Goal: Task Accomplishment & Management: Complete application form

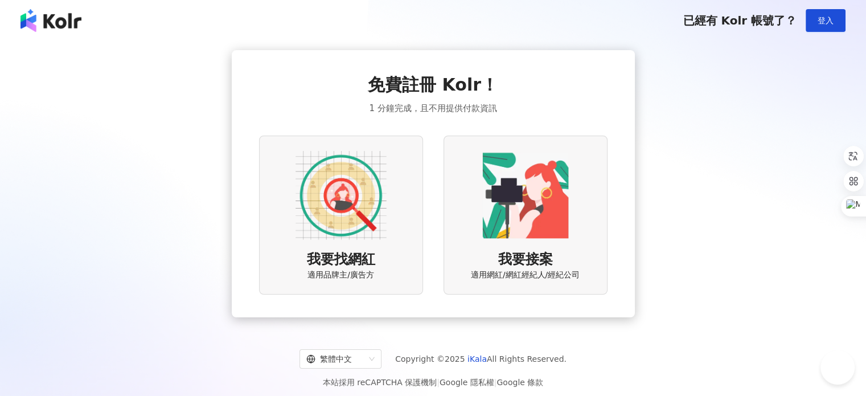
click at [350, 199] on img at bounding box center [341, 195] width 91 height 91
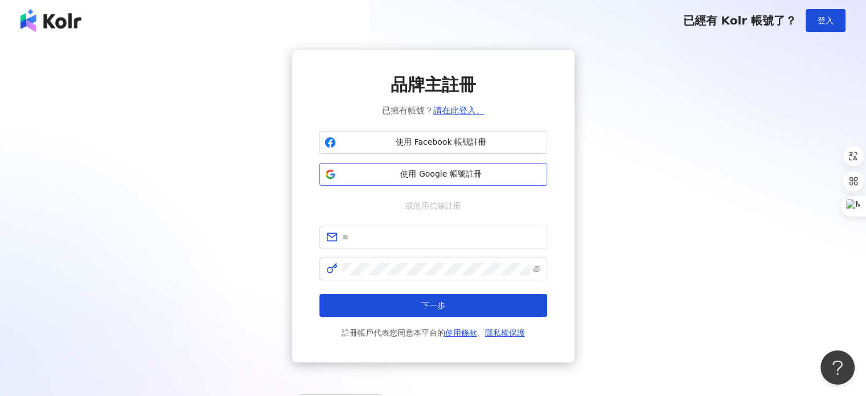
click at [486, 171] on span "使用 Google 帳號註冊" at bounding box center [442, 174] width 202 height 11
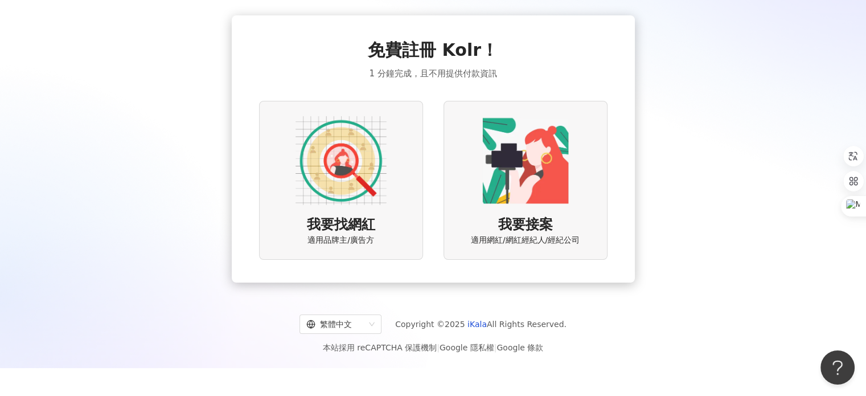
scroll to position [52, 0]
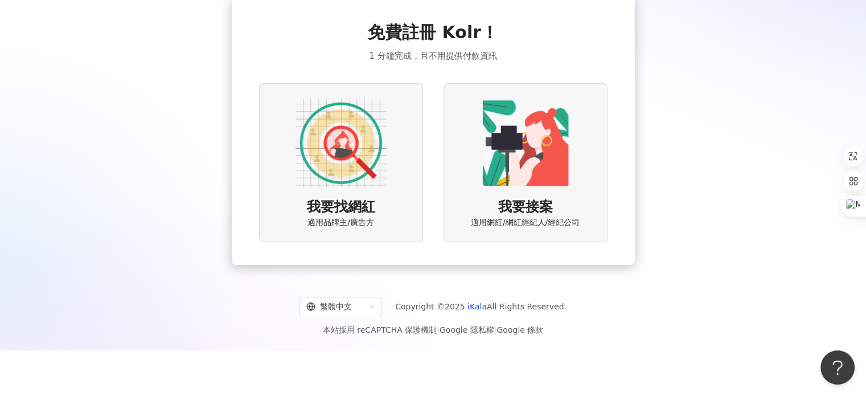
click at [530, 179] on img at bounding box center [525, 142] width 91 height 91
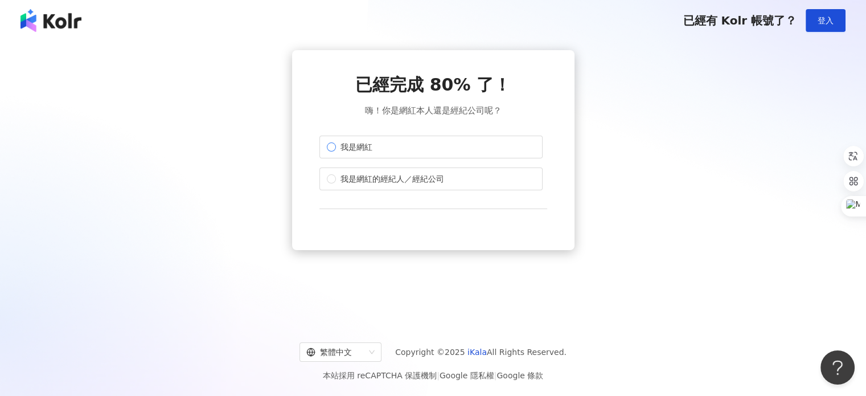
click at [360, 148] on span "我是網紅" at bounding box center [356, 147] width 41 height 13
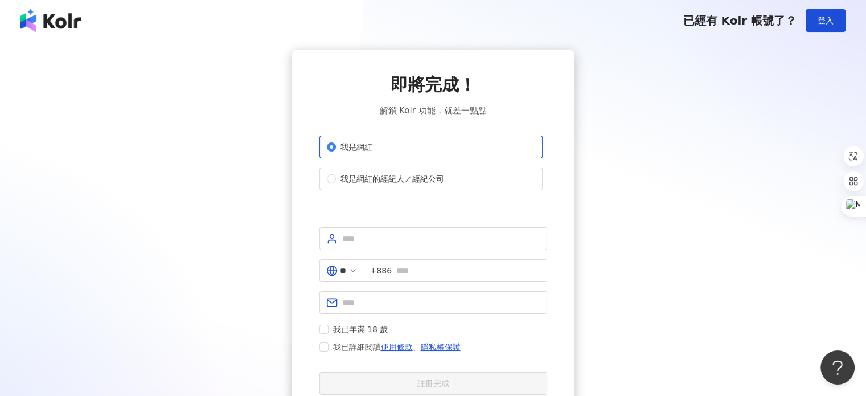
click at [36, 23] on img at bounding box center [51, 20] width 61 height 23
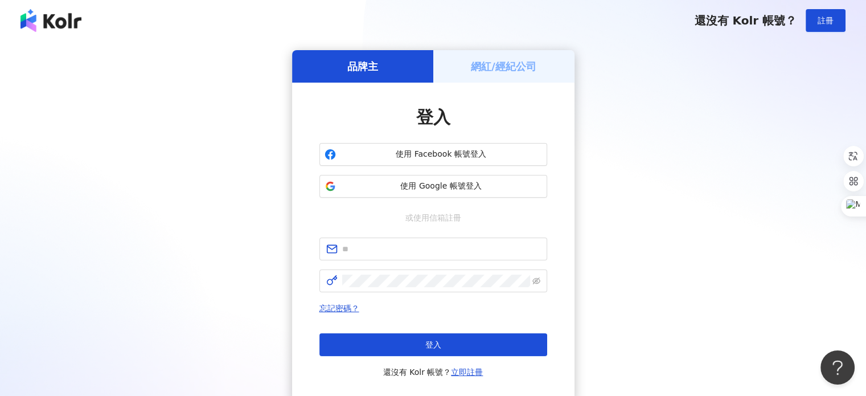
click at [59, 28] on img at bounding box center [51, 20] width 61 height 23
click at [55, 28] on img at bounding box center [51, 20] width 61 height 23
